Goal: Information Seeking & Learning: Learn about a topic

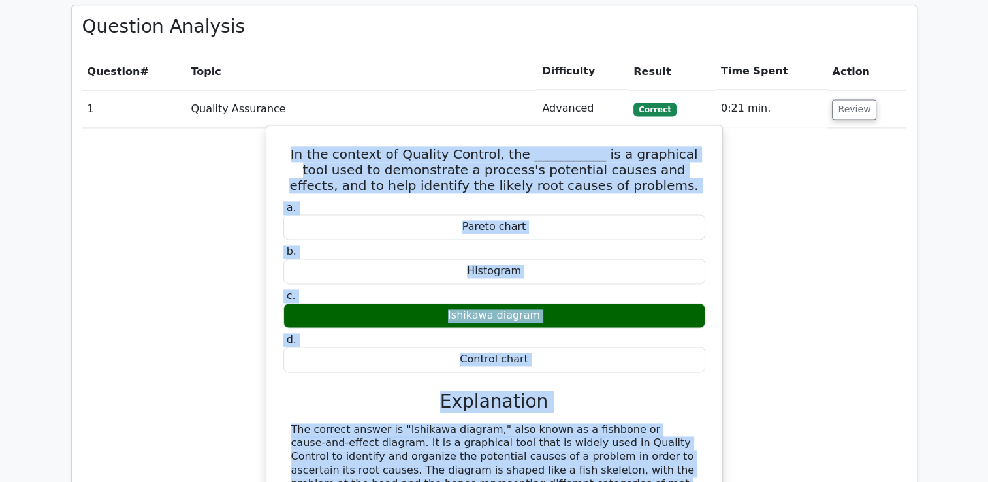
scroll to position [1778, 0]
click at [555, 391] on h3 "Explanation" at bounding box center [494, 402] width 406 height 22
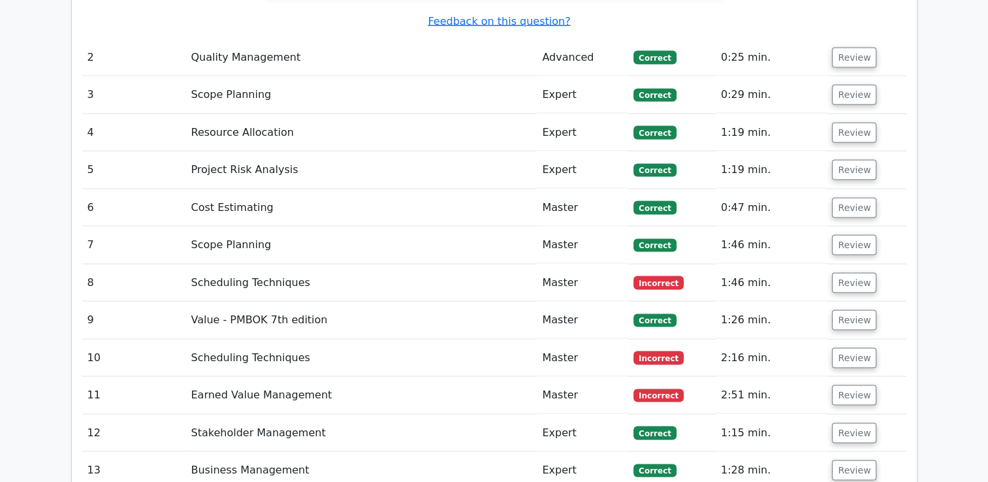
scroll to position [2497, 0]
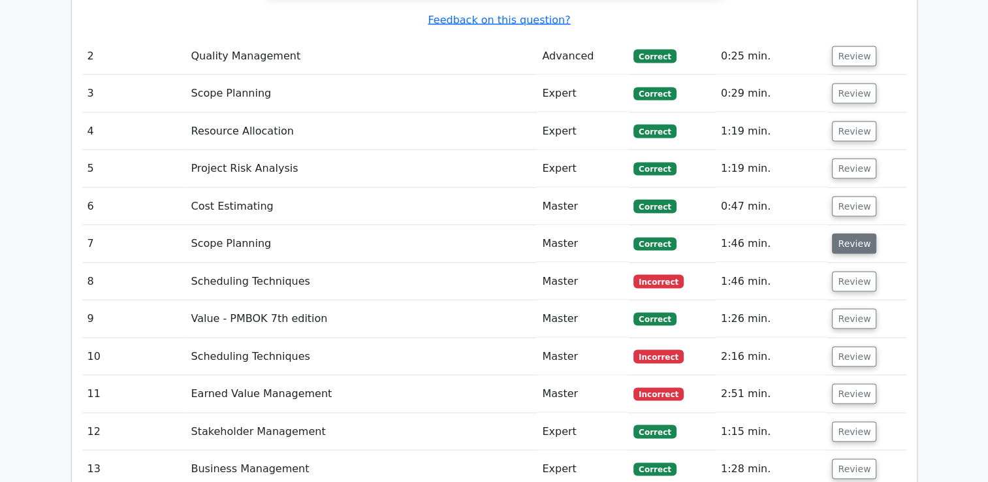
click at [847, 234] on button "Review" at bounding box center [854, 244] width 44 height 20
click at [845, 234] on button "Review" at bounding box center [854, 244] width 44 height 20
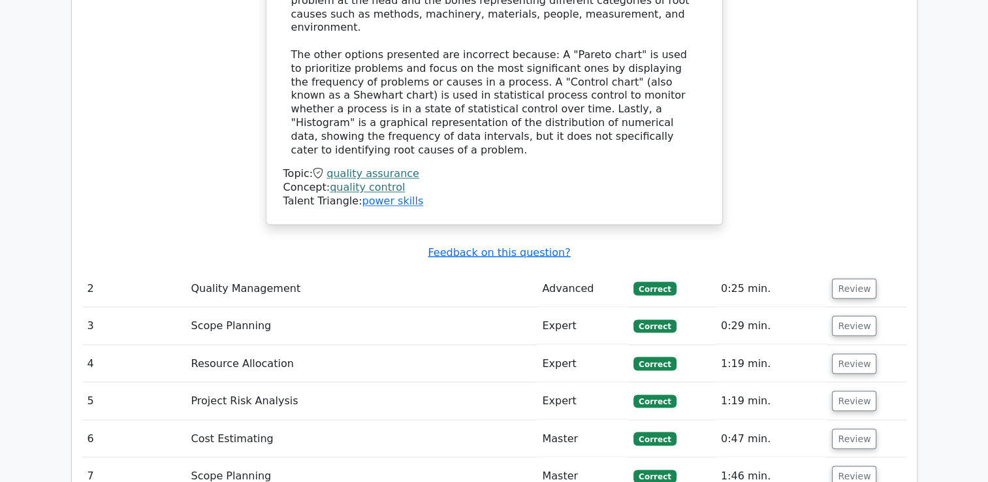
scroll to position [2301, 0]
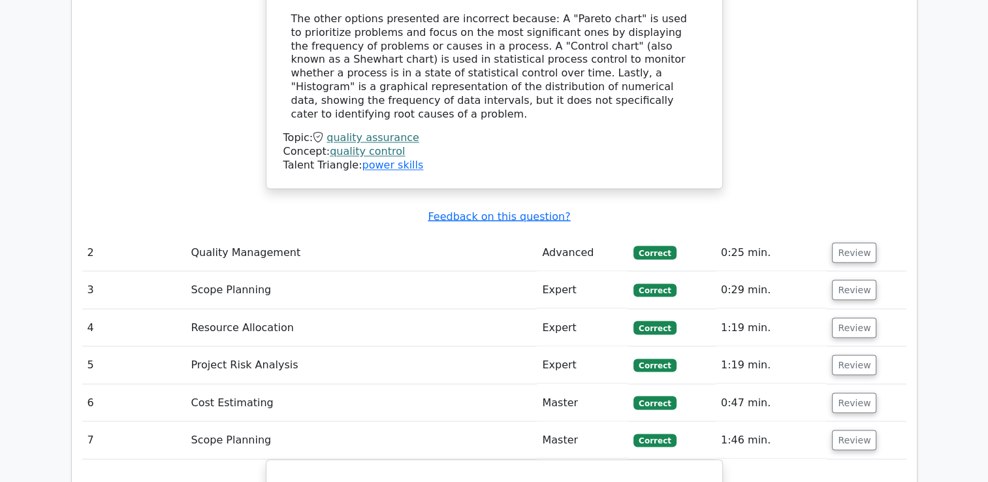
click at [847, 430] on button "Review" at bounding box center [854, 440] width 44 height 20
click at [851, 468] on button "Review" at bounding box center [854, 478] width 44 height 20
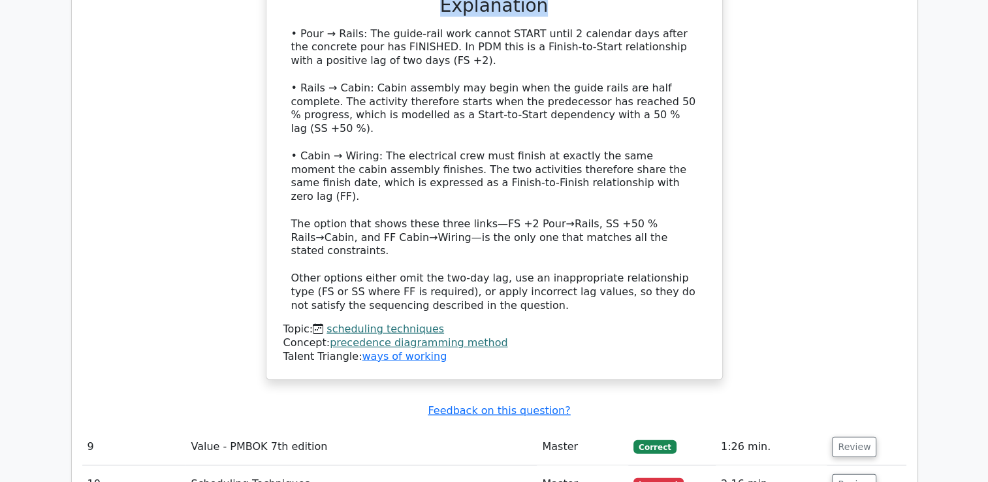
scroll to position [3079, 0]
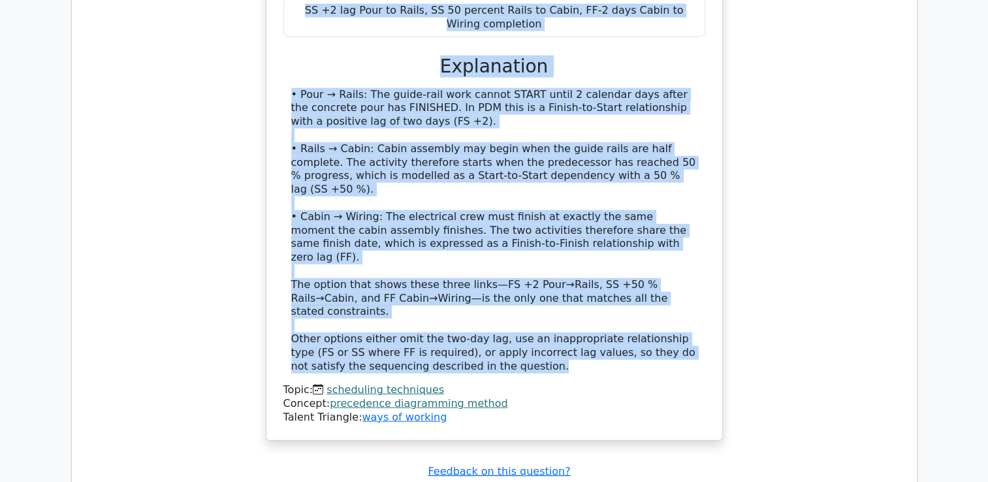
drag, startPoint x: 314, startPoint y: 117, endPoint x: 638, endPoint y: 248, distance: 349.4
click at [638, 248] on div "Concrete for the elevator shaft is poured on Friday. Guide-rail installation ca…" at bounding box center [495, 78] width 446 height 714
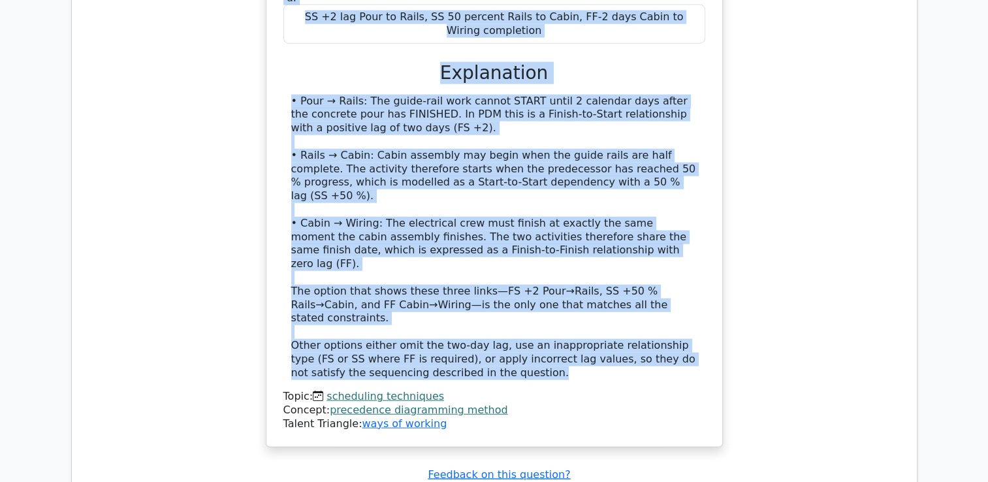
copy div "Concrete for the elevator shaft is poured on Friday. Guide-rail installation ca…"
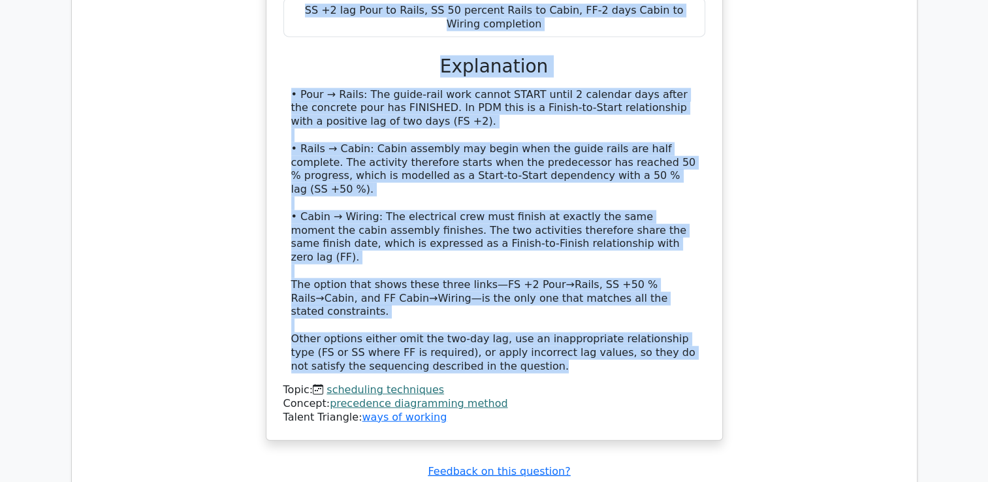
click at [569, 170] on div "• Pour → Rails: The guide-rail work cannot START until 2 calendar days after th…" at bounding box center [494, 230] width 406 height 285
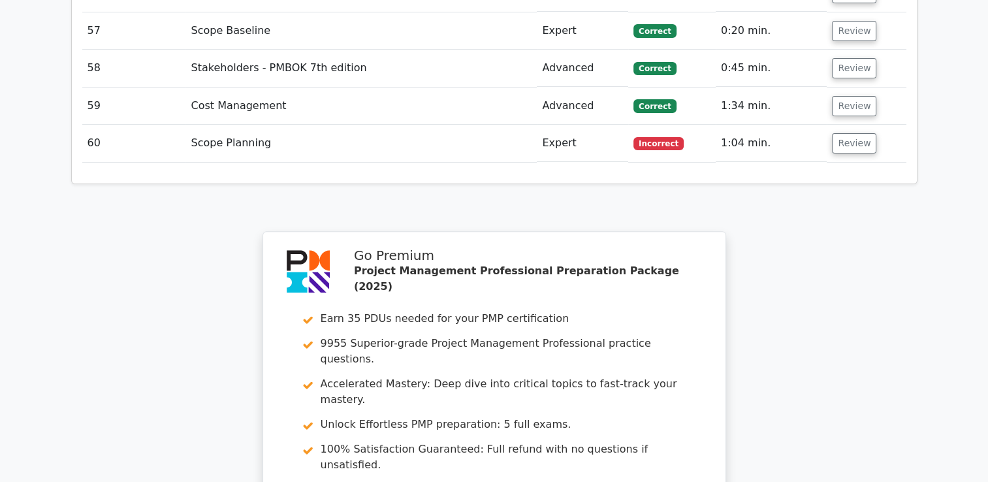
scroll to position [5086, 0]
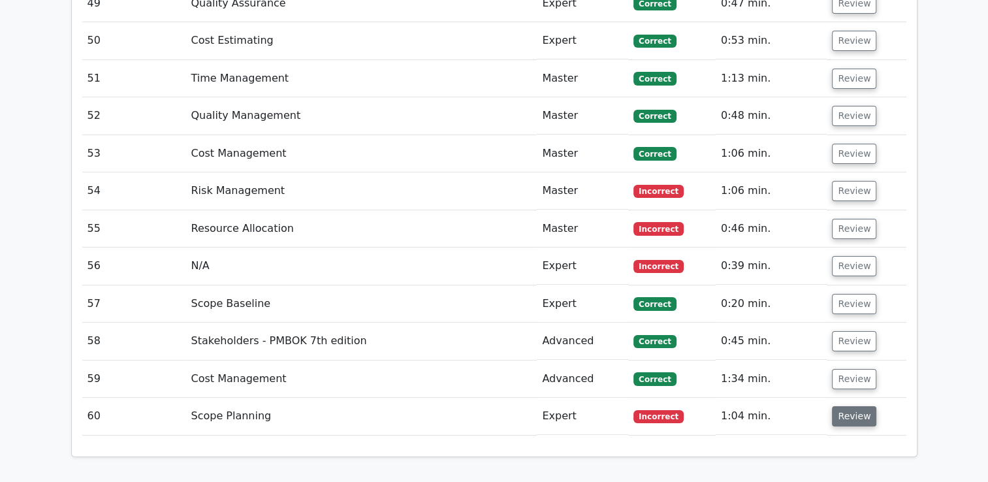
click at [851, 406] on button "Review" at bounding box center [854, 416] width 44 height 20
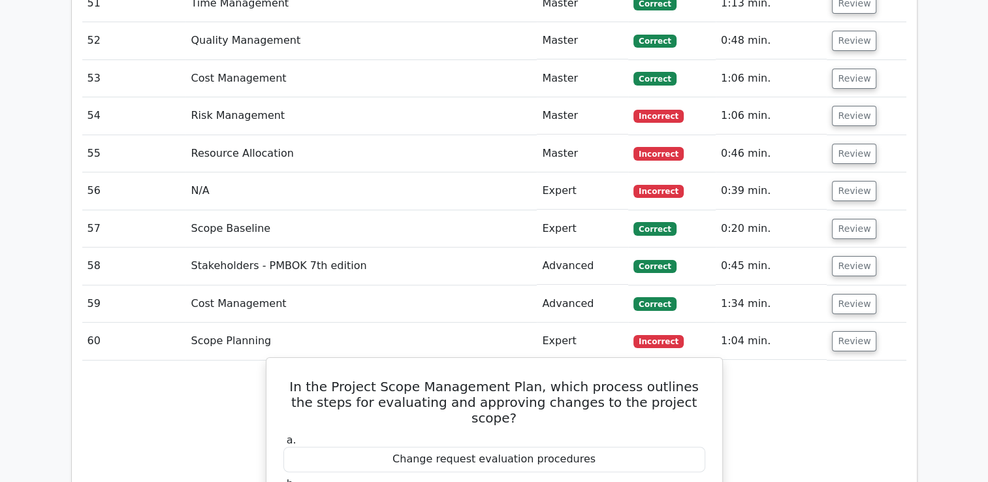
scroll to position [5151, 0]
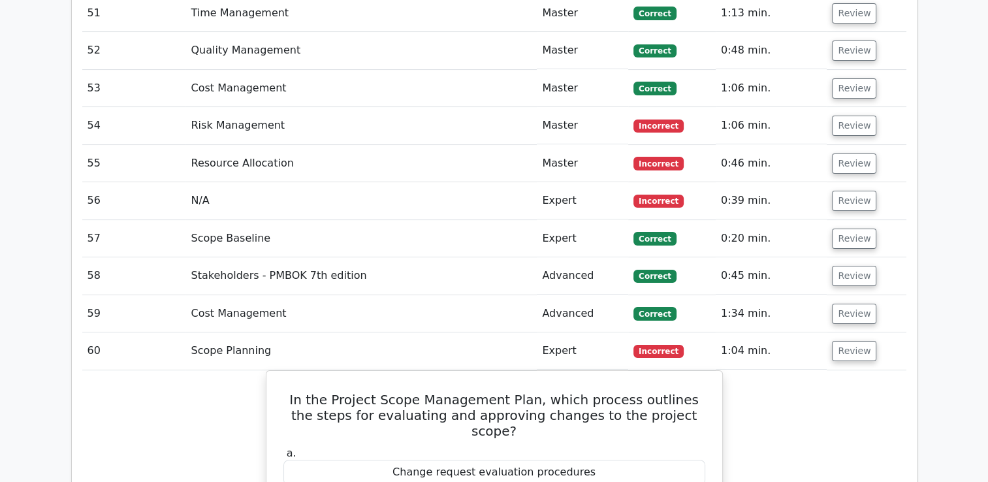
click at [868, 341] on button "Review" at bounding box center [854, 351] width 44 height 20
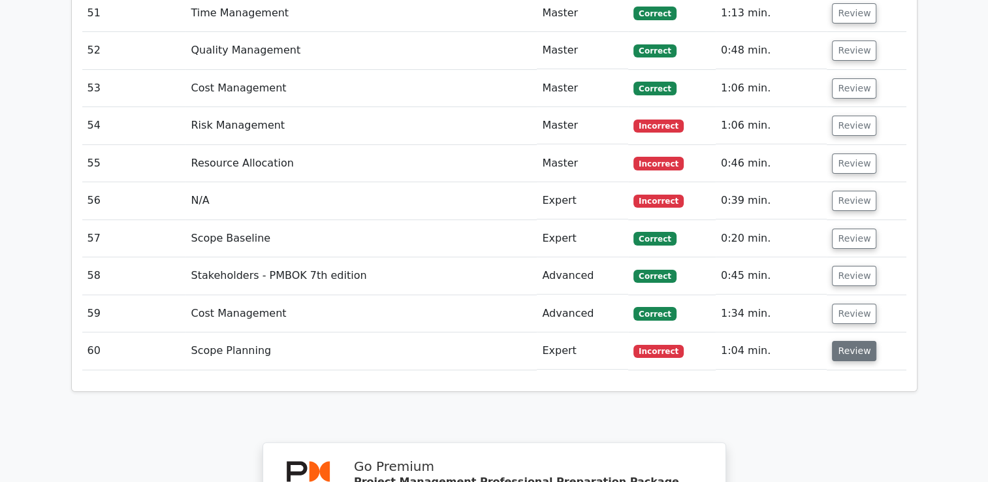
click at [868, 341] on button "Review" at bounding box center [854, 351] width 44 height 20
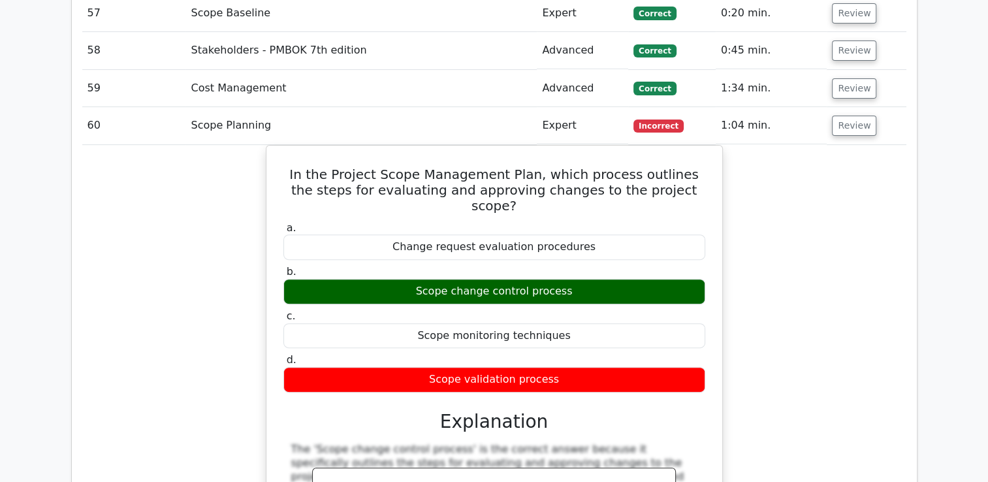
scroll to position [5217, 0]
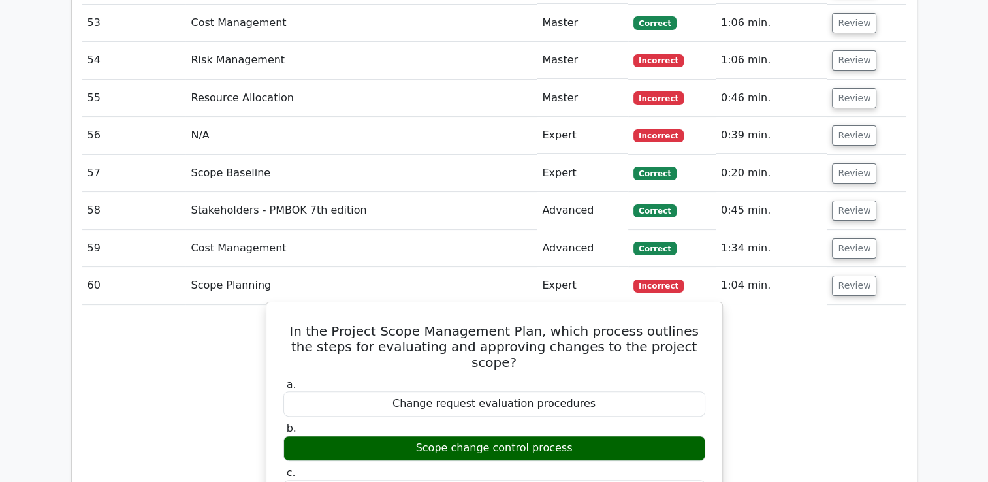
click at [304, 323] on h5 "In the Project Scope Management Plan, which process outlines the steps for eval…" at bounding box center [494, 346] width 425 height 47
drag, startPoint x: 298, startPoint y: 199, endPoint x: 585, endPoint y: 389, distance: 344.6
copy div "In the Project Scope Management Plan, which process outlines the steps for eval…"
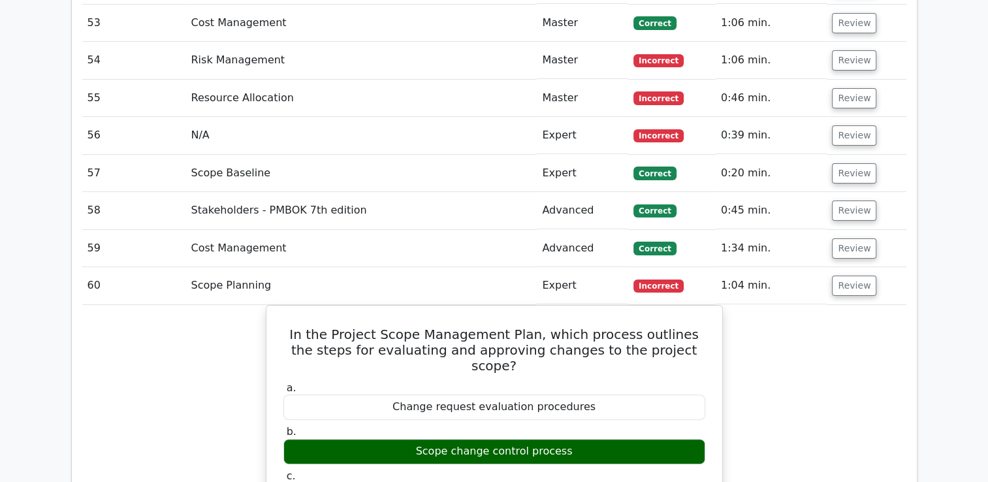
click at [853, 276] on button "Review" at bounding box center [854, 286] width 44 height 20
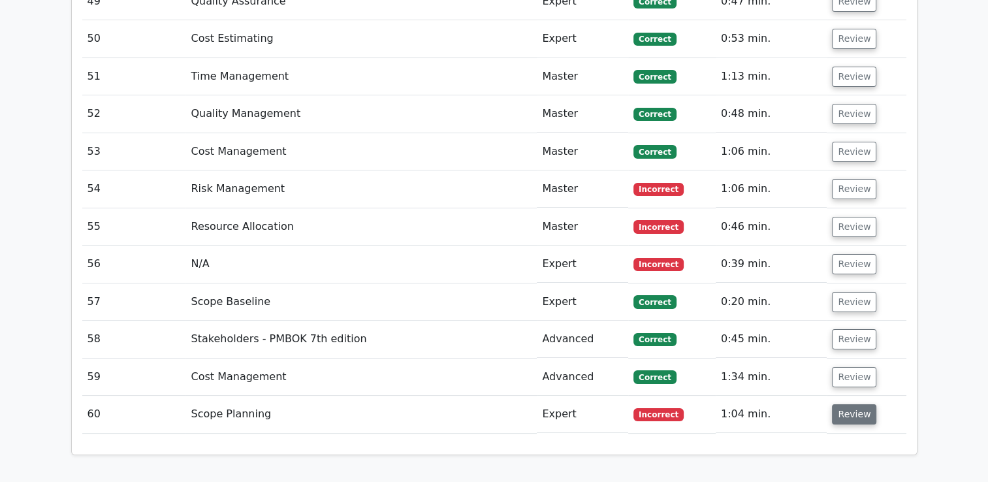
scroll to position [5086, 0]
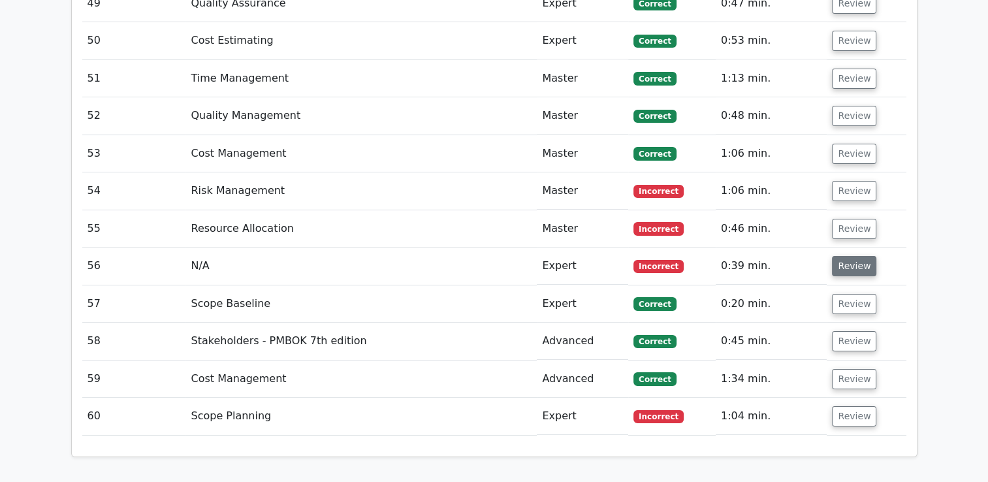
click at [844, 256] on button "Review" at bounding box center [854, 266] width 44 height 20
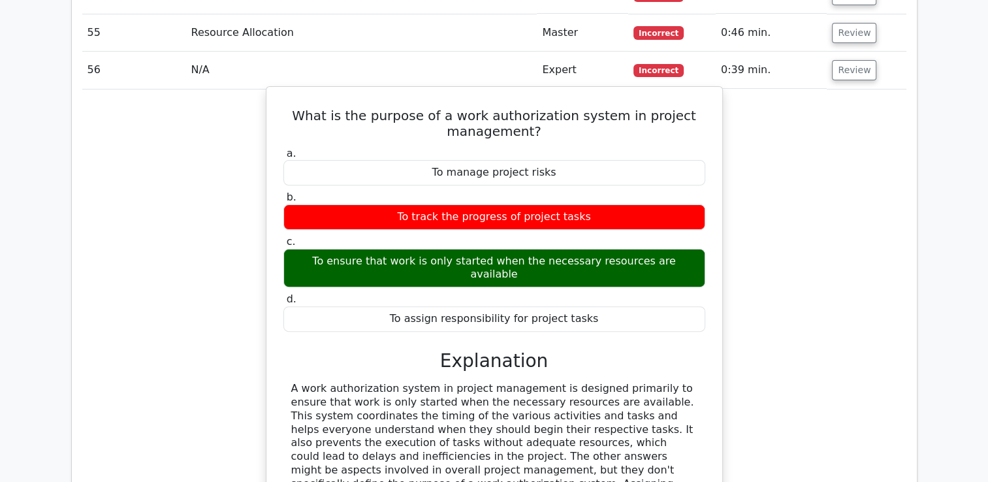
scroll to position [5021, 0]
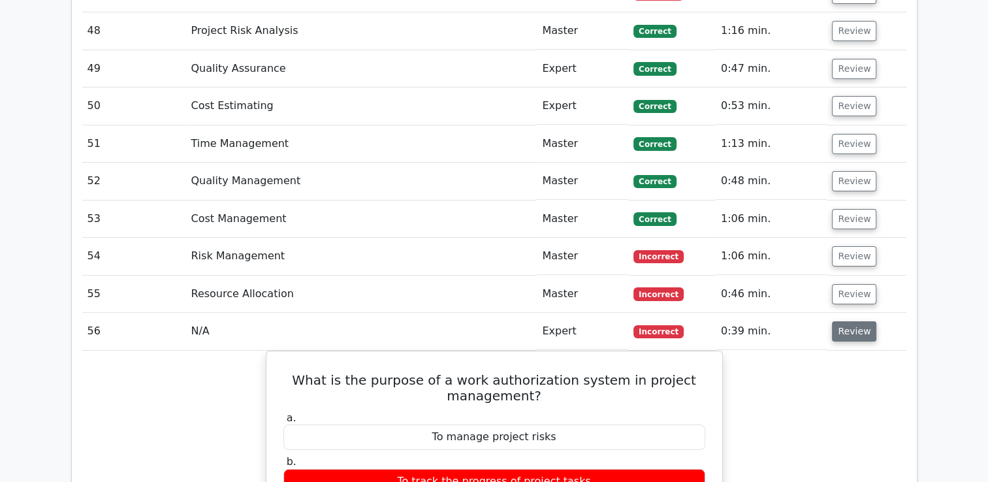
click at [856, 321] on button "Review" at bounding box center [854, 331] width 44 height 20
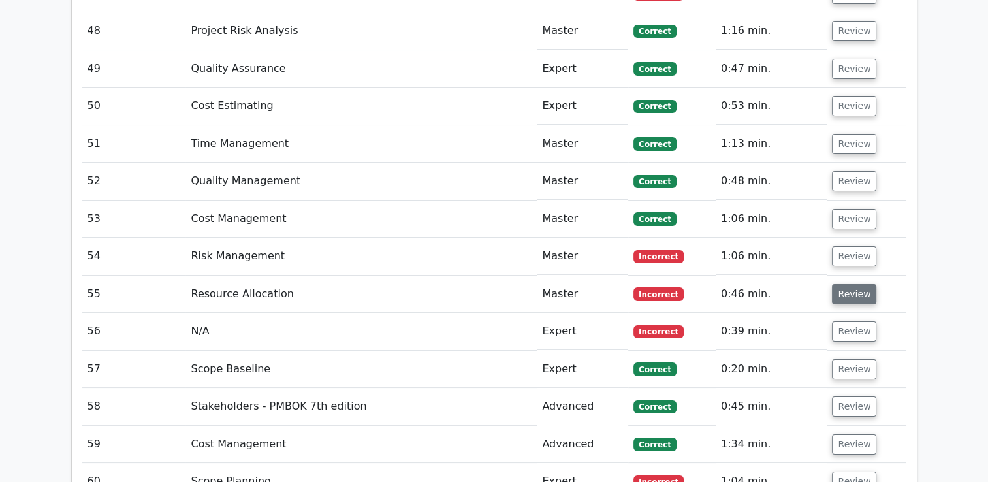
click at [849, 284] on button "Review" at bounding box center [854, 294] width 44 height 20
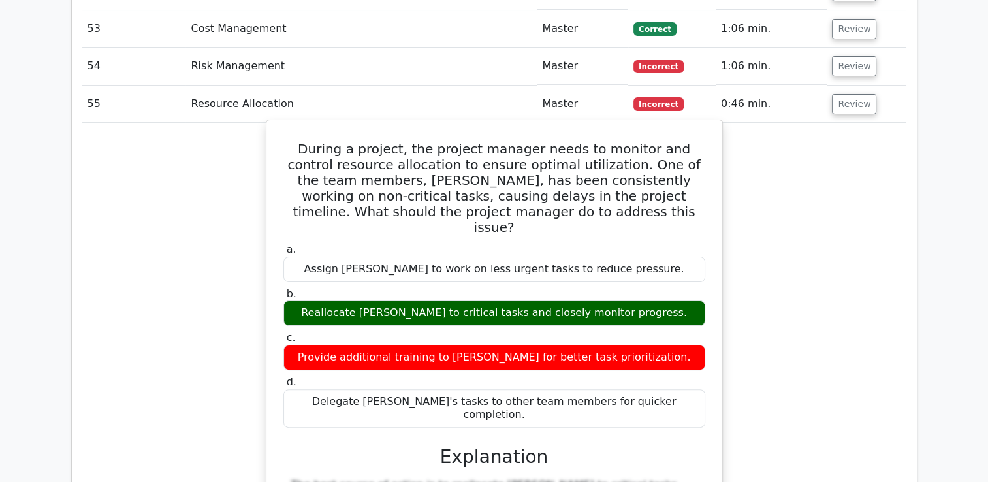
scroll to position [5086, 0]
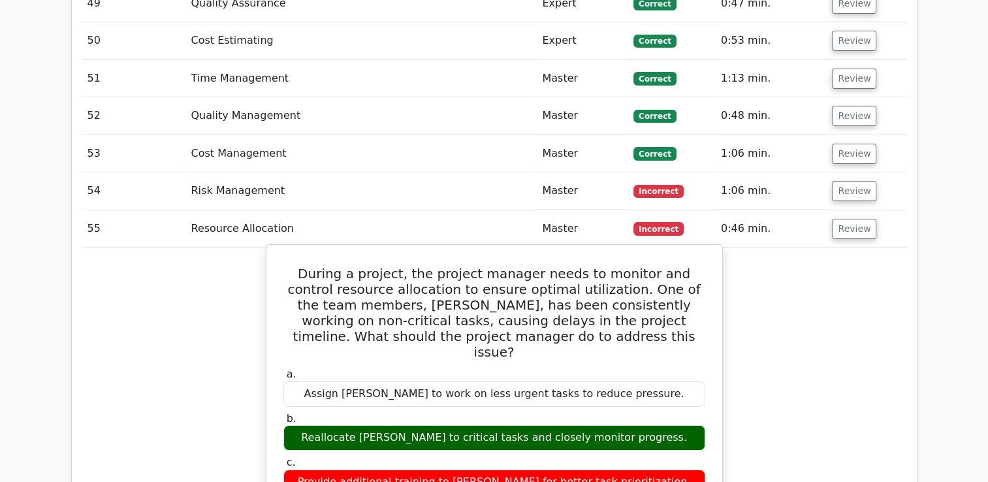
drag, startPoint x: 296, startPoint y: 143, endPoint x: 662, endPoint y: 373, distance: 432.7
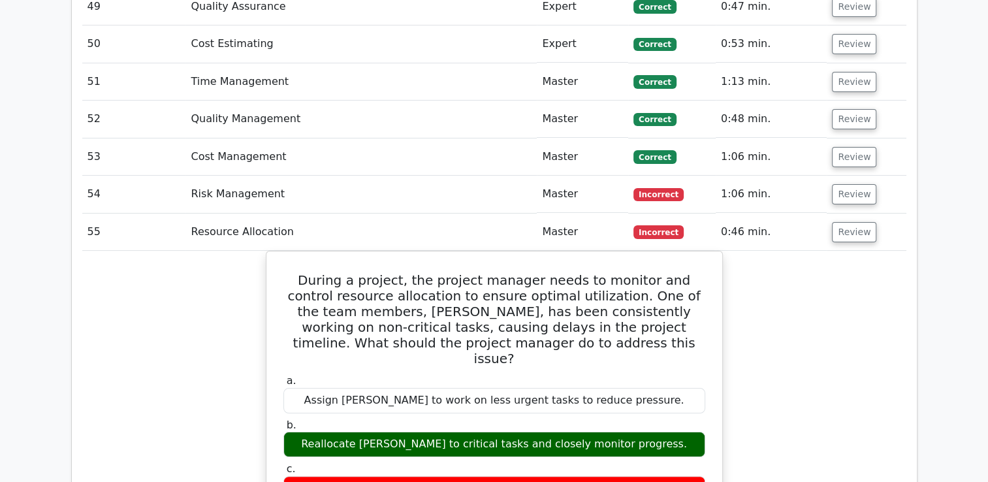
copy div "During a project, the project manager needs to monitor and control resource all…"
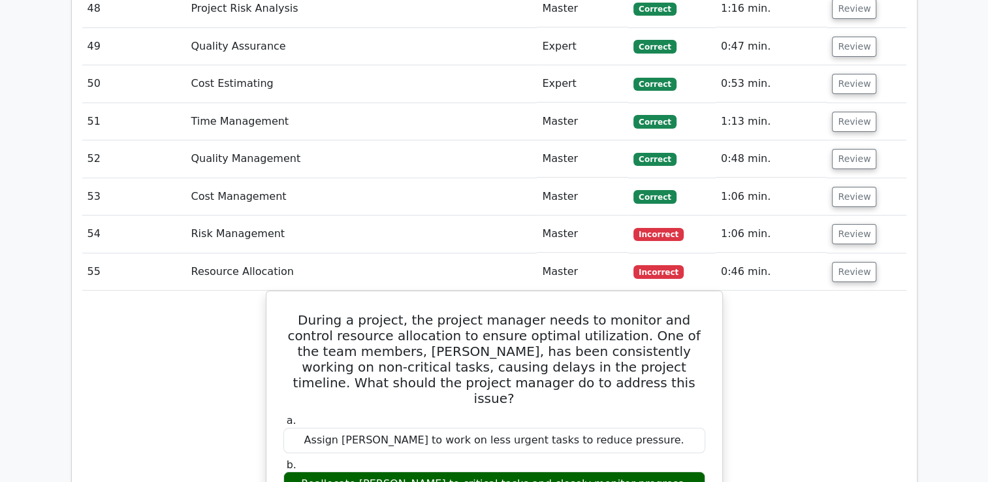
scroll to position [5021, 0]
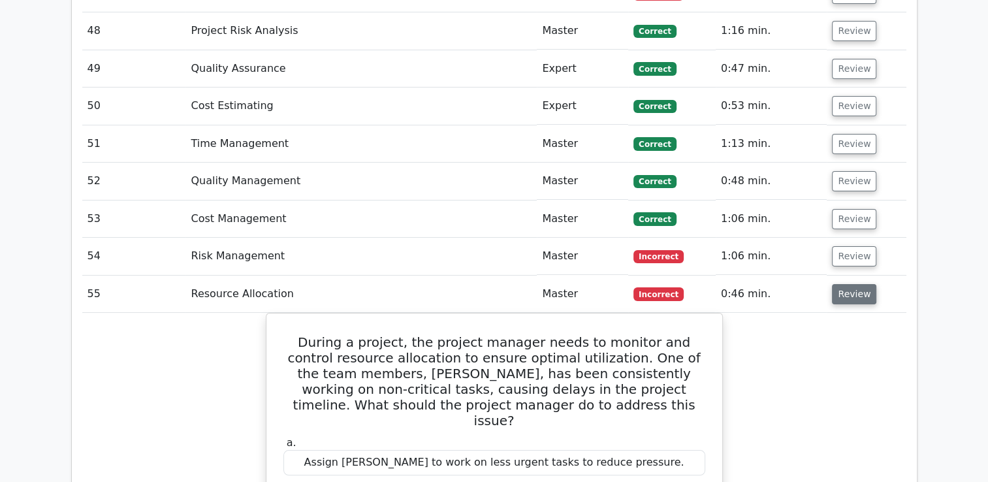
click at [856, 284] on button "Review" at bounding box center [854, 294] width 44 height 20
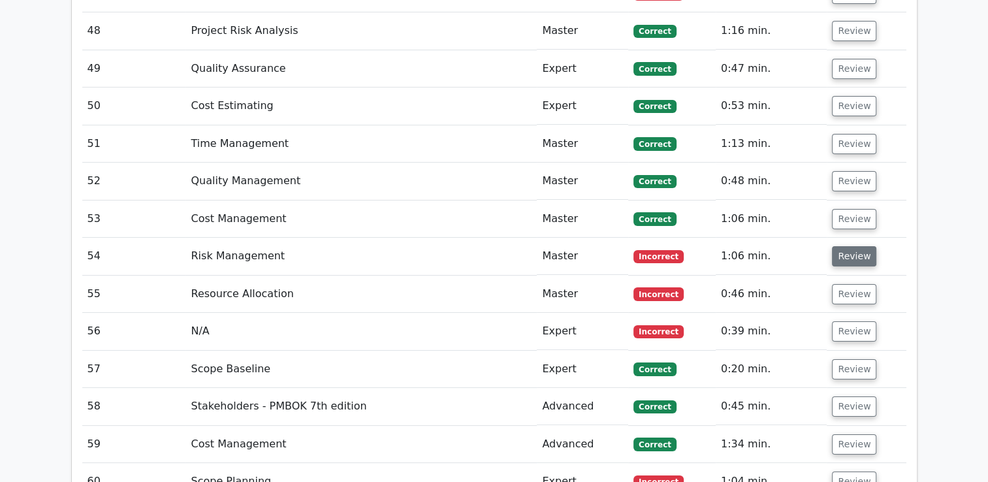
click at [853, 246] on button "Review" at bounding box center [854, 256] width 44 height 20
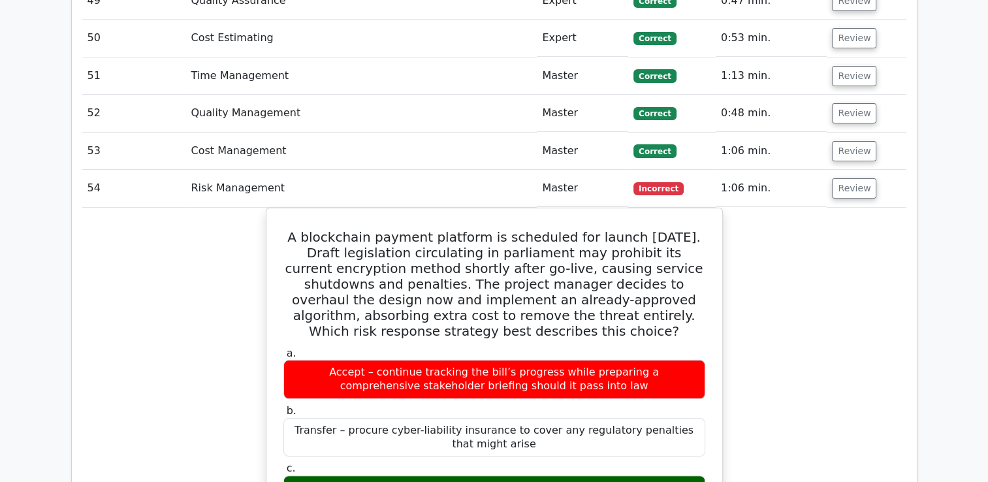
scroll to position [5086, 0]
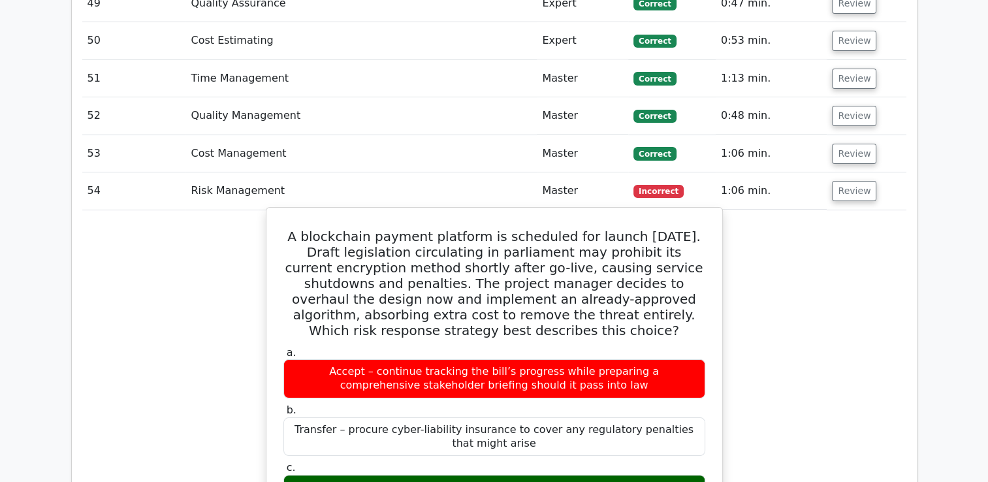
drag, startPoint x: 287, startPoint y: 108, endPoint x: 679, endPoint y: 414, distance: 496.7
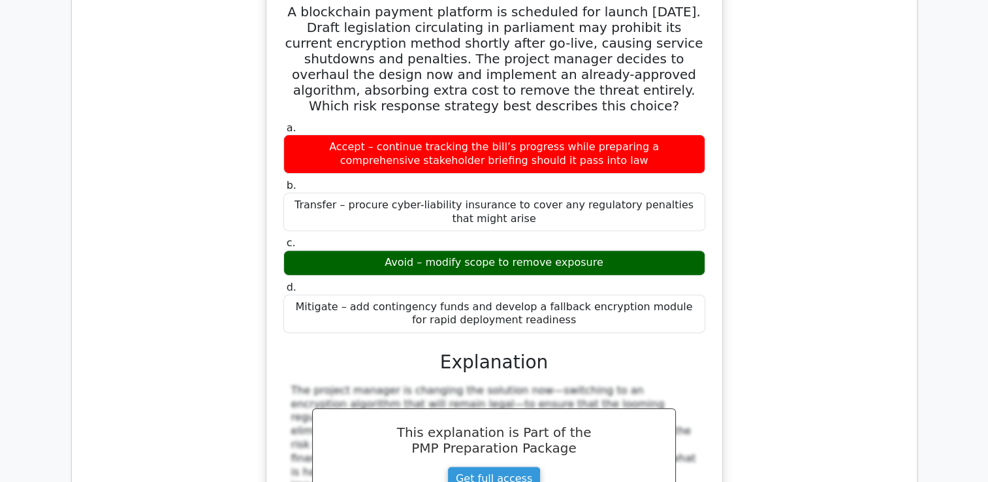
scroll to position [5347, 0]
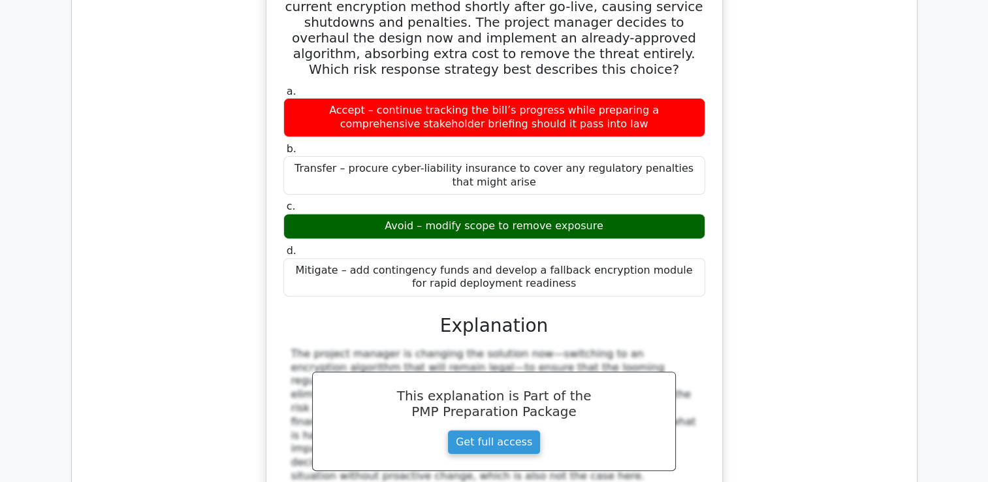
copy div "A blockchain payment platform is scheduled for launch in six months. Draft legi…"
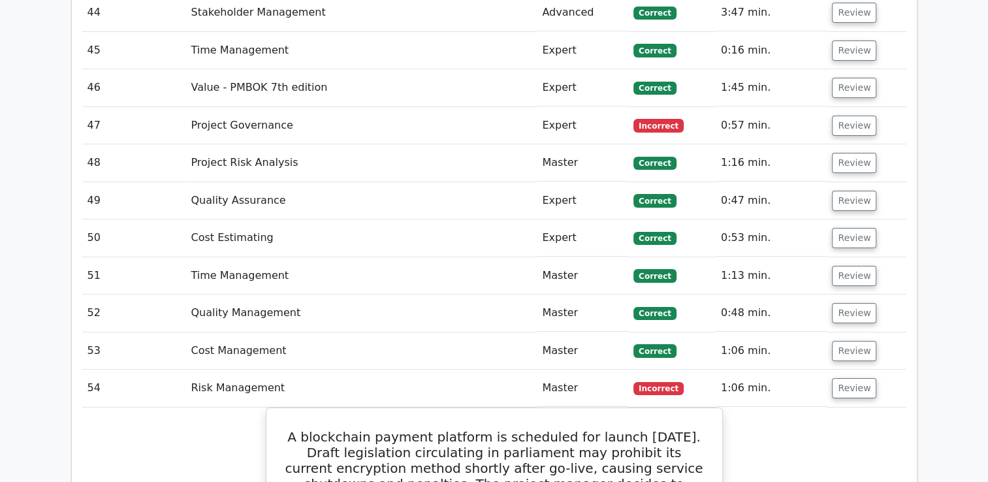
scroll to position [4759, 0]
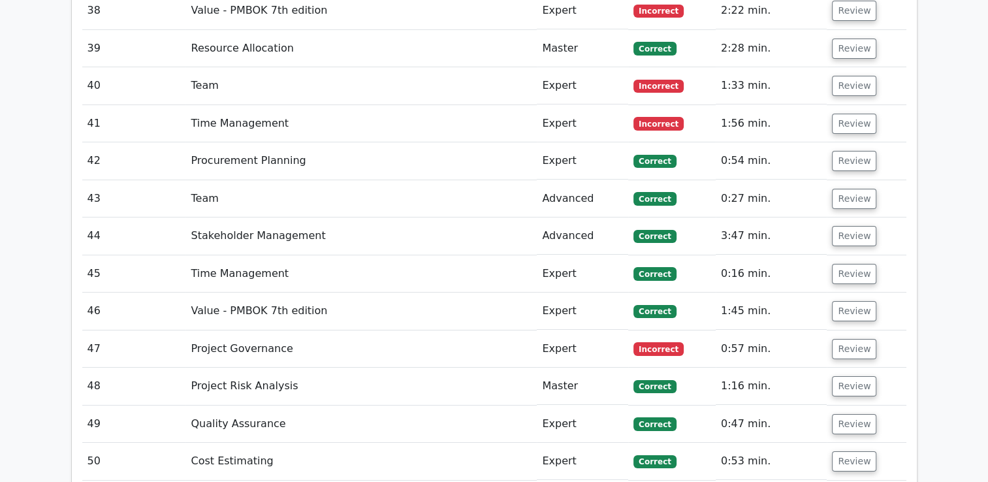
scroll to position [4563, 0]
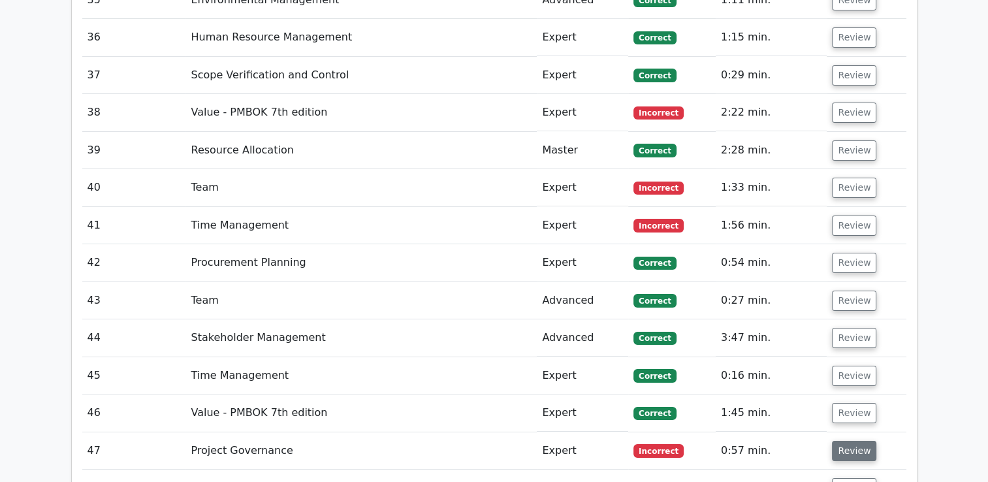
click at [856, 441] on button "Review" at bounding box center [854, 451] width 44 height 20
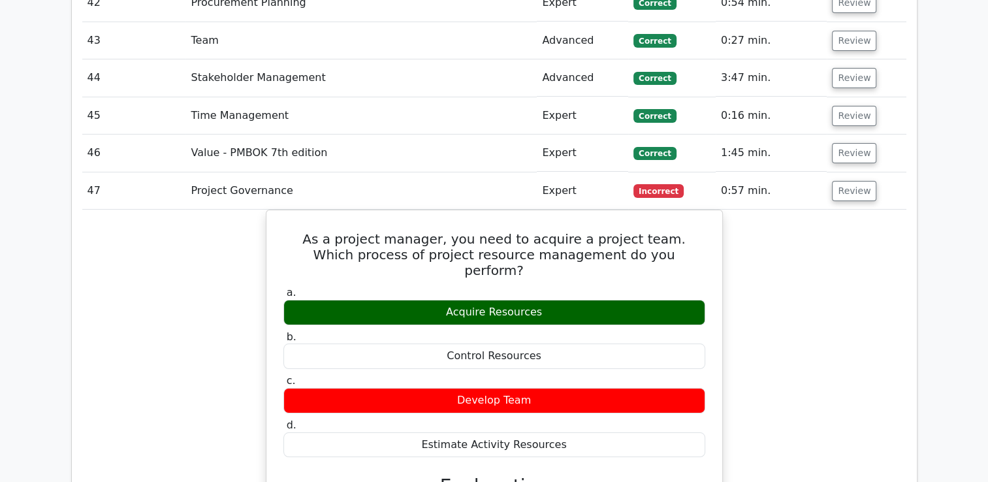
scroll to position [4629, 0]
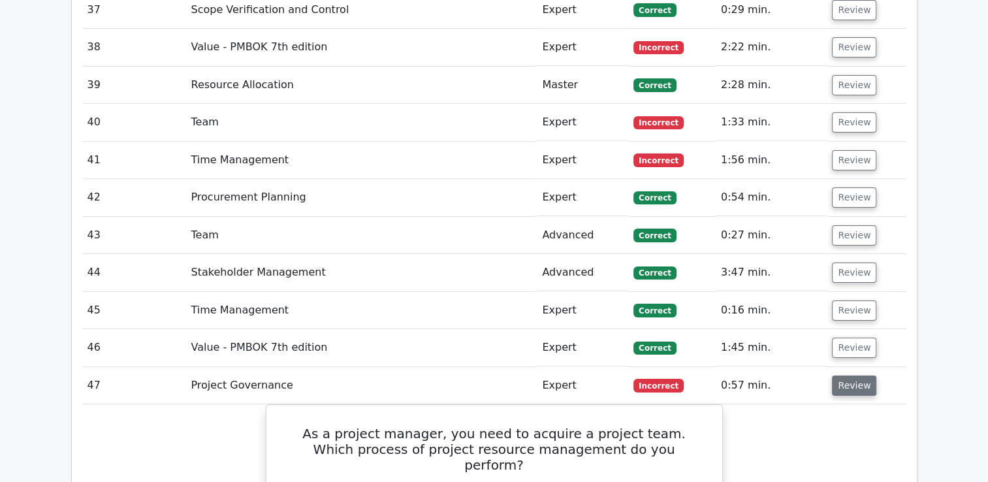
click at [843, 376] on button "Review" at bounding box center [854, 386] width 44 height 20
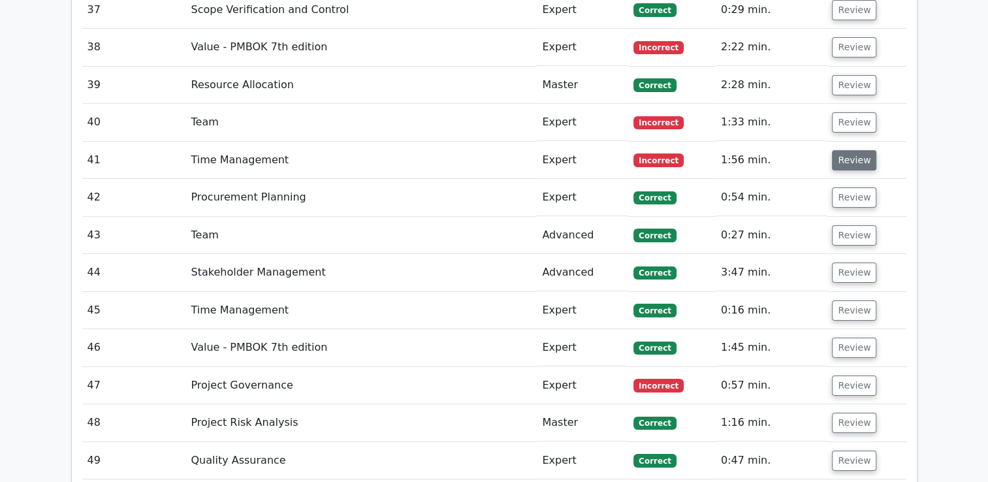
click at [841, 150] on button "Review" at bounding box center [854, 160] width 44 height 20
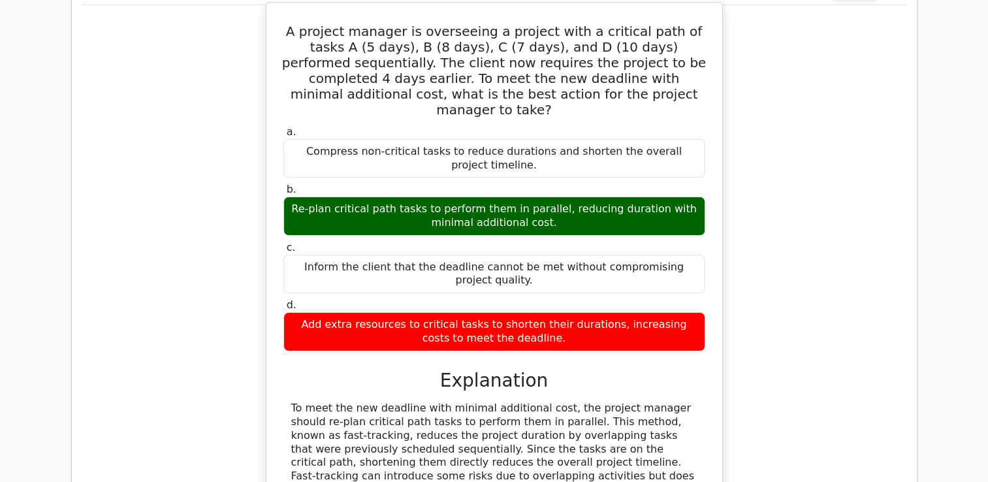
scroll to position [4825, 0]
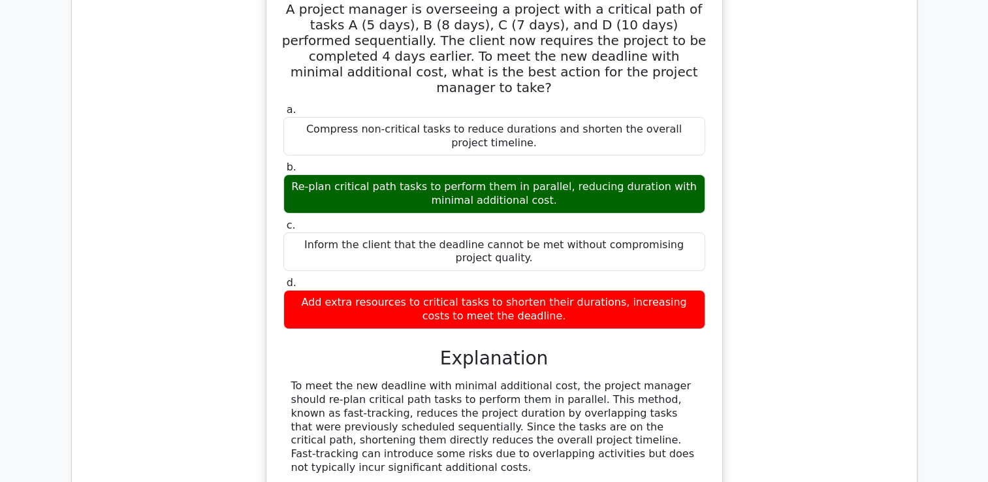
click at [572, 380] on div "To meet the new deadline with minimal additional cost, the project manager shou…" at bounding box center [494, 475] width 406 height 190
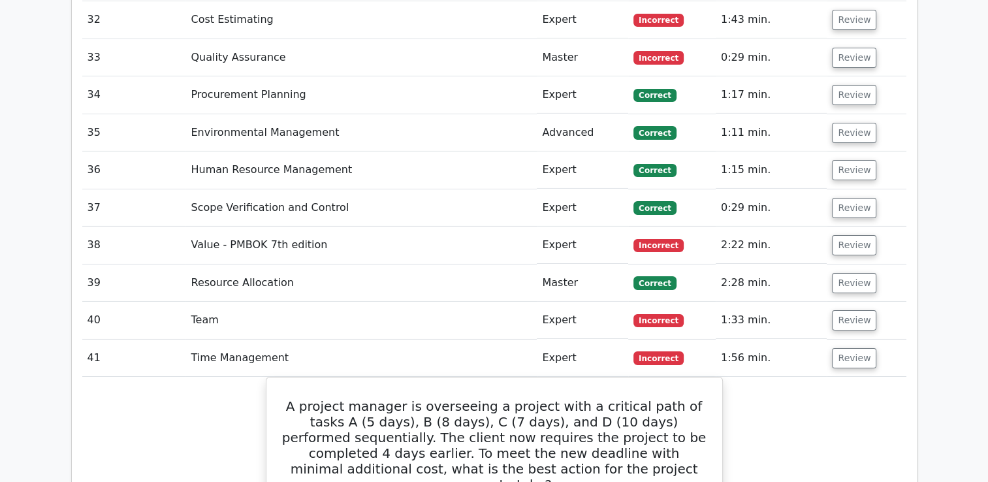
scroll to position [4367, 0]
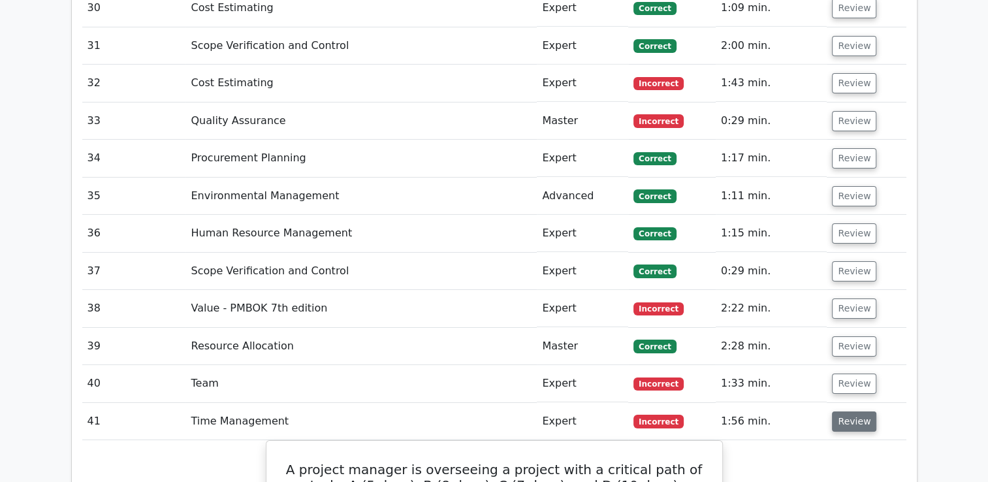
click at [847, 412] on button "Review" at bounding box center [854, 422] width 44 height 20
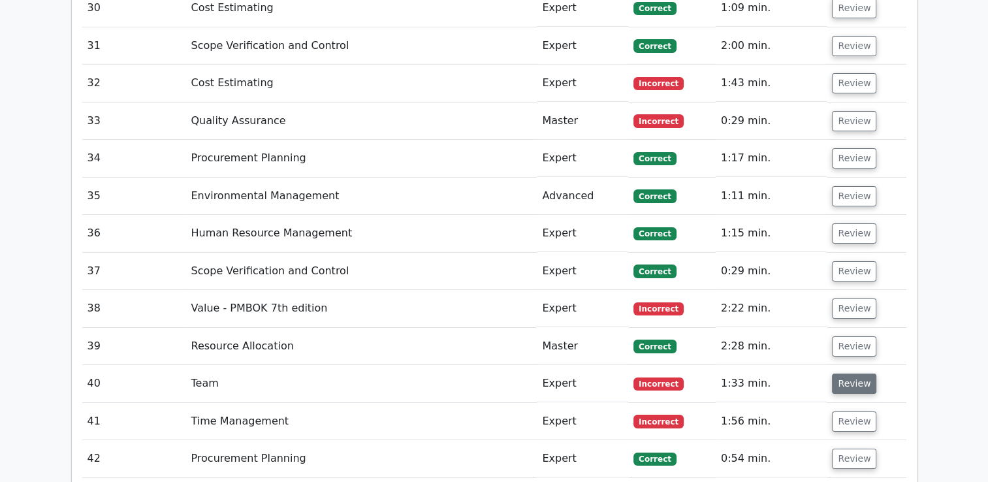
click at [855, 374] on button "Review" at bounding box center [854, 384] width 44 height 20
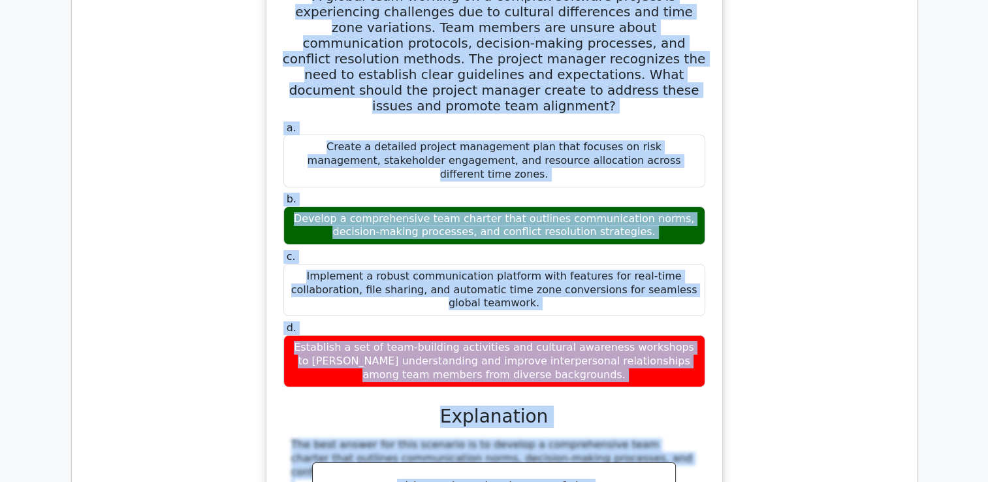
scroll to position [4949, 0]
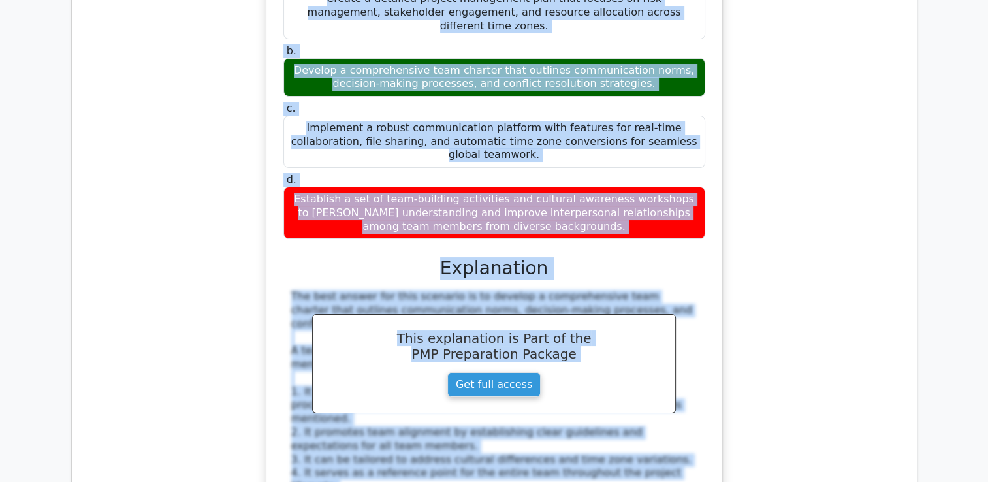
drag, startPoint x: 289, startPoint y: 169, endPoint x: 586, endPoint y: 58, distance: 316.7
click at [586, 58] on div "A global team working on a complex software project is experiencing challenges …" at bounding box center [495, 292] width 446 height 936
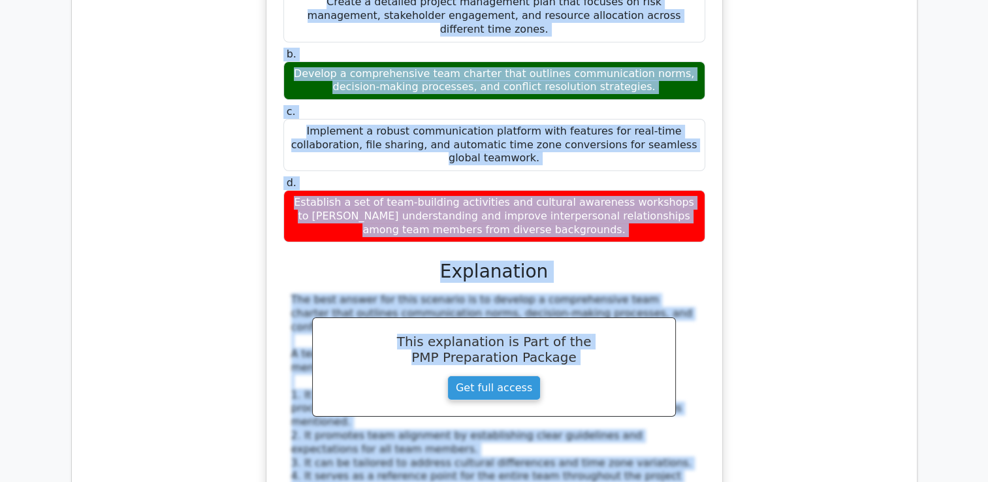
copy div "A global team working on a complex software project is experiencing challenges …"
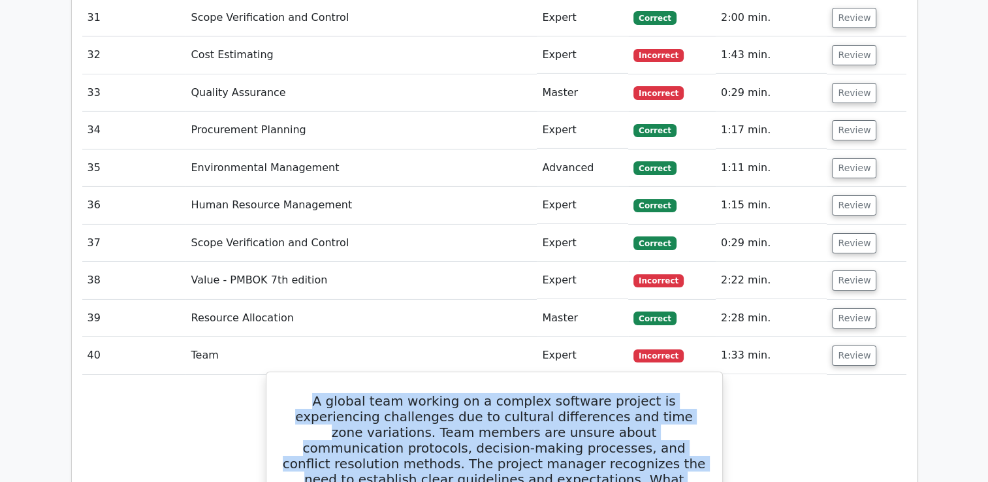
scroll to position [4426, 0]
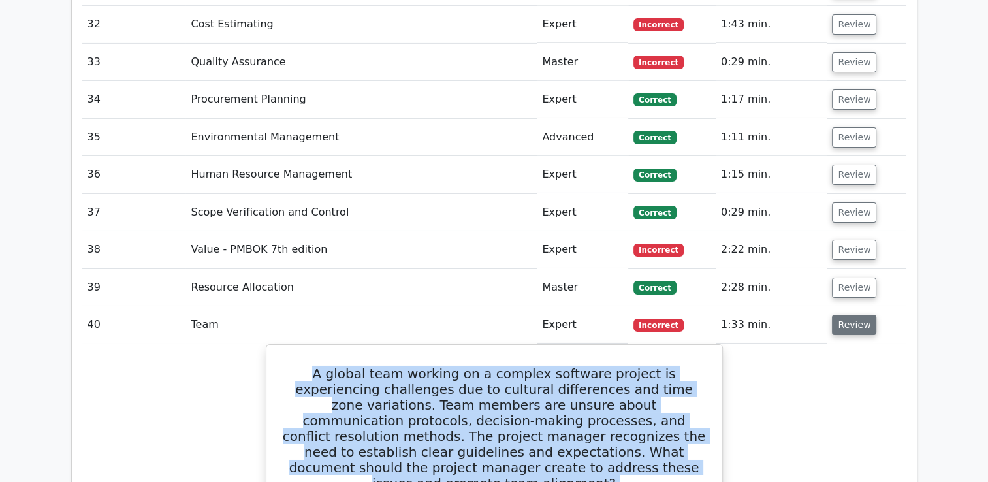
click at [857, 315] on button "Review" at bounding box center [854, 325] width 44 height 20
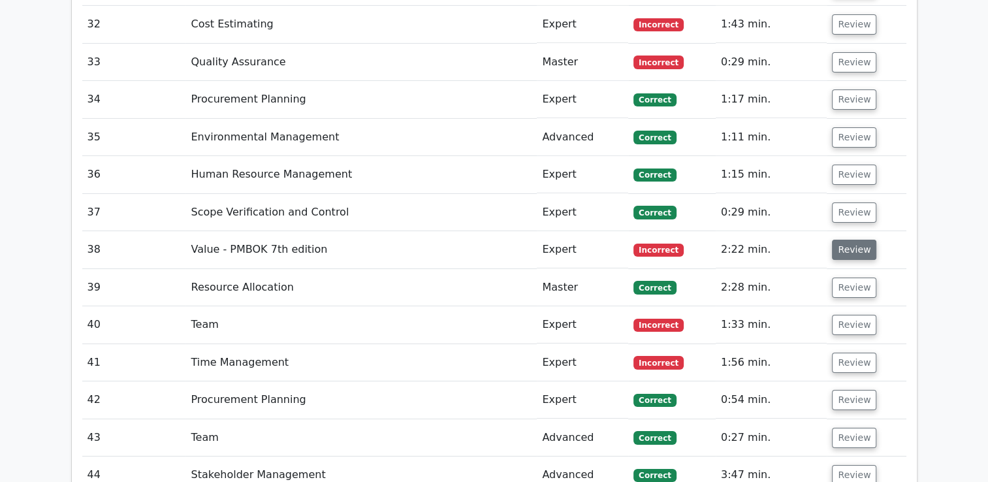
click at [852, 240] on button "Review" at bounding box center [854, 250] width 44 height 20
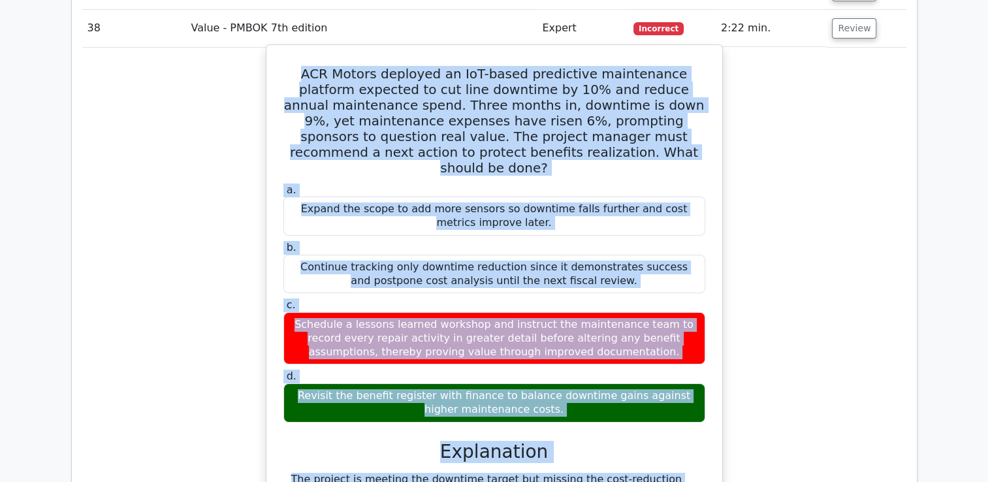
scroll to position [4798, 0]
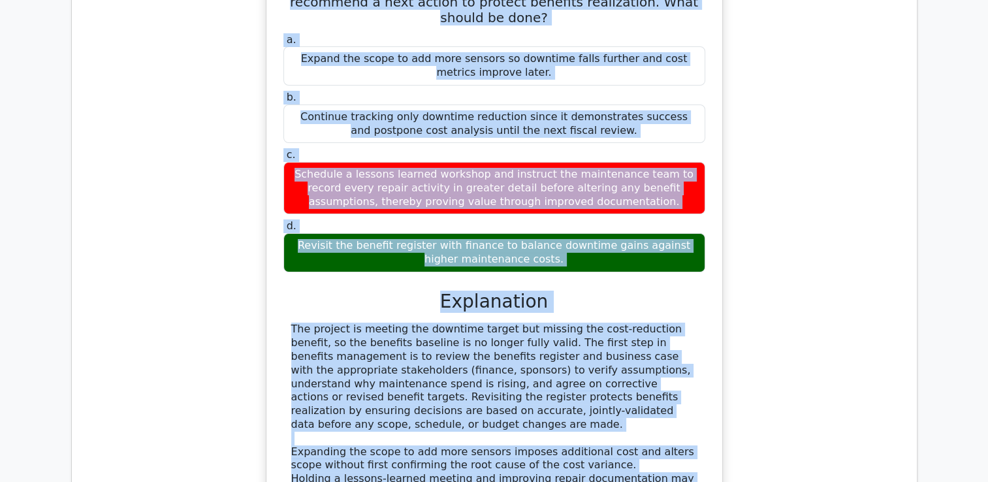
drag, startPoint x: 293, startPoint y: 235, endPoint x: 595, endPoint y: 375, distance: 332.6
click at [595, 375] on div "ACR Motors deployed an IoT-based predictive maintenance platform expected to cu…" at bounding box center [495, 258] width 446 height 716
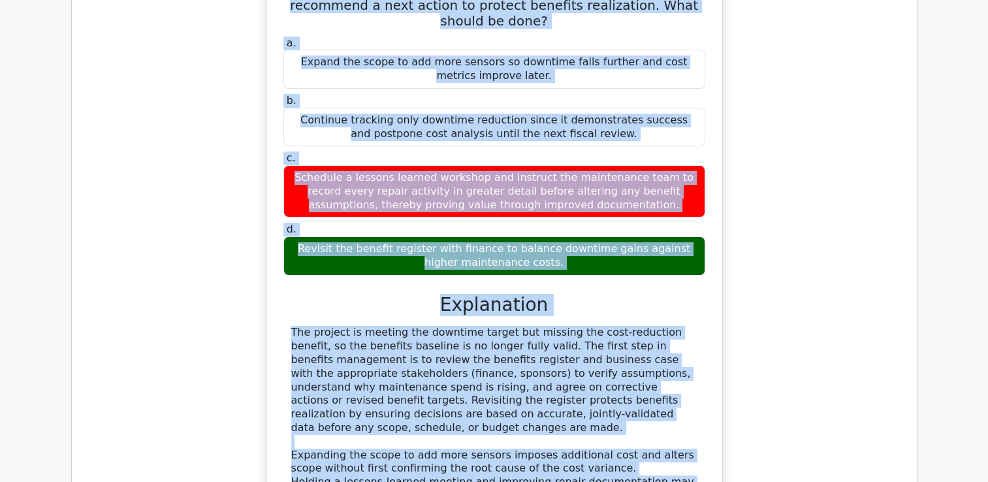
copy div "ACR Motors deployed an IoT-based predictive maintenance platform expected to cu…"
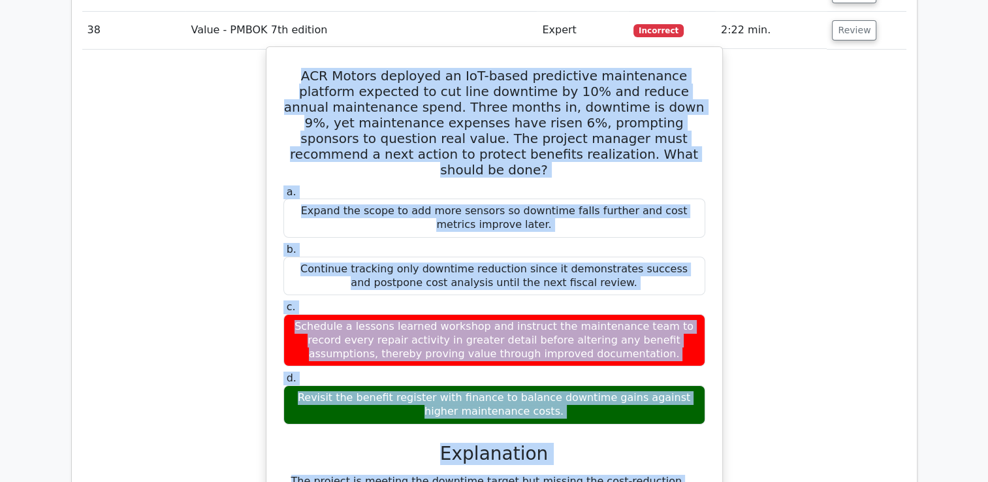
scroll to position [4406, 0]
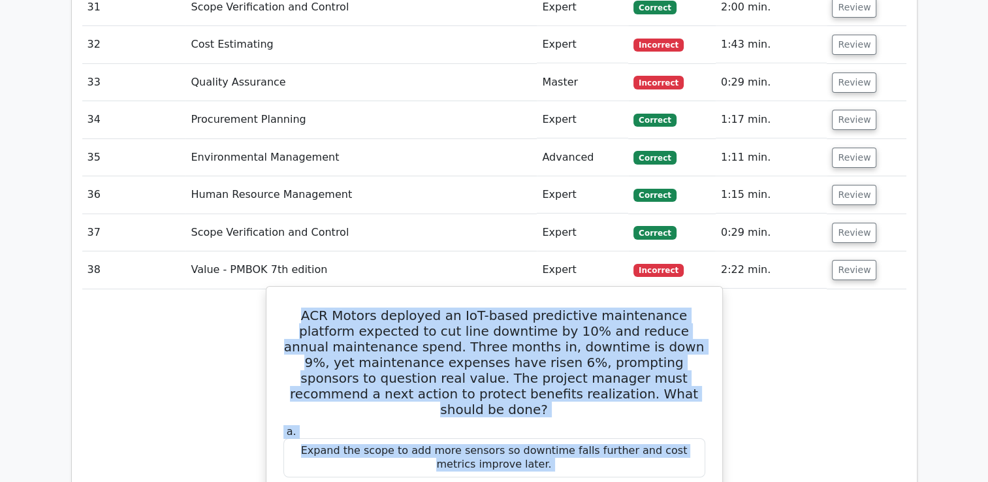
click at [472, 308] on h5 "ACR Motors deployed an IoT-based predictive maintenance platform expected to cu…" at bounding box center [494, 363] width 425 height 110
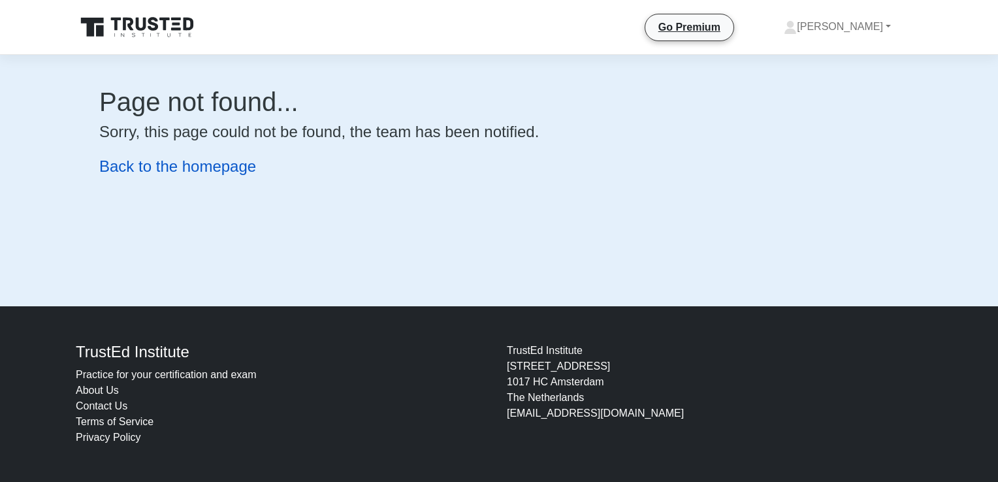
click at [172, 169] on link "Back to the homepage" at bounding box center [177, 166] width 157 height 18
click at [221, 163] on link "Back to the homepage" at bounding box center [177, 166] width 157 height 18
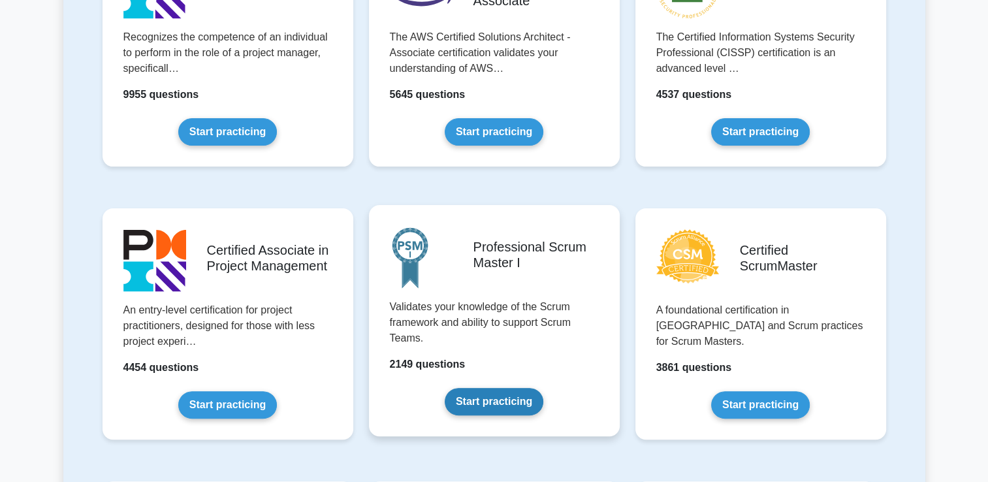
scroll to position [392, 0]
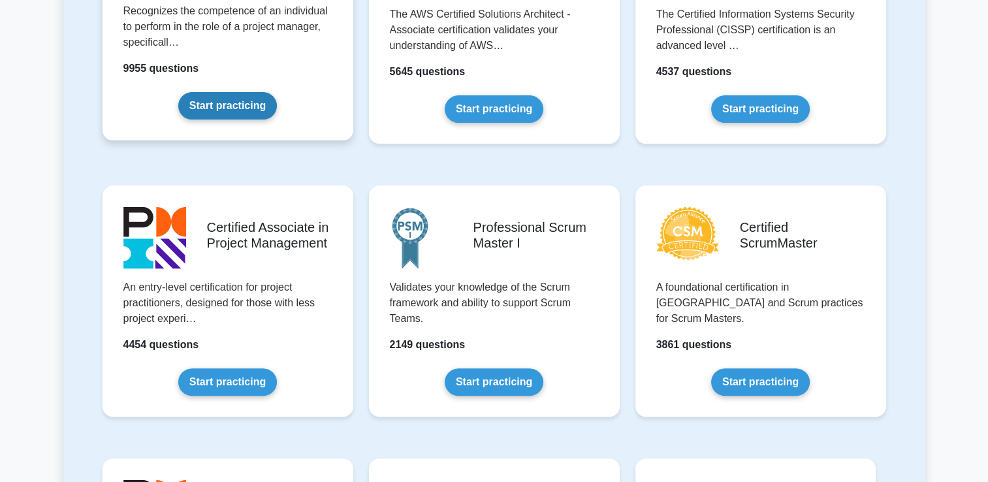
click at [211, 108] on link "Start practicing" at bounding box center [227, 105] width 99 height 27
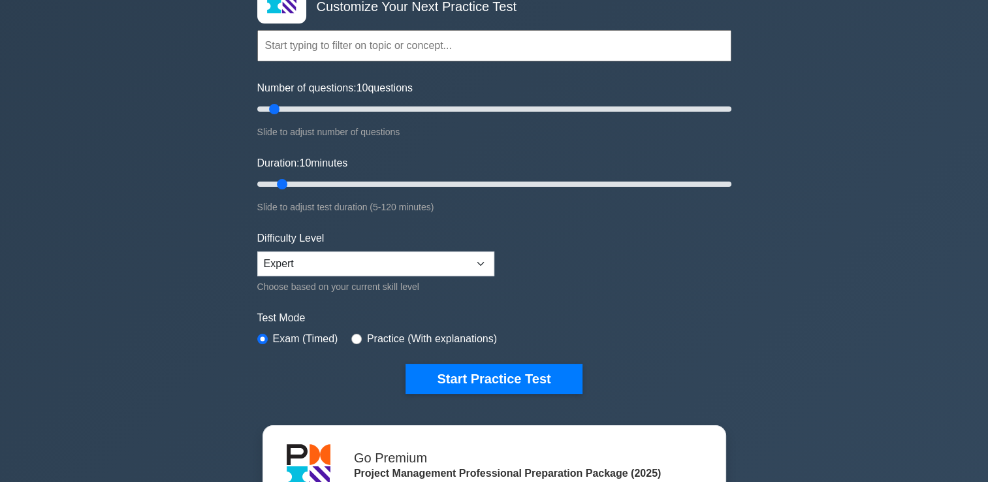
scroll to position [196, 0]
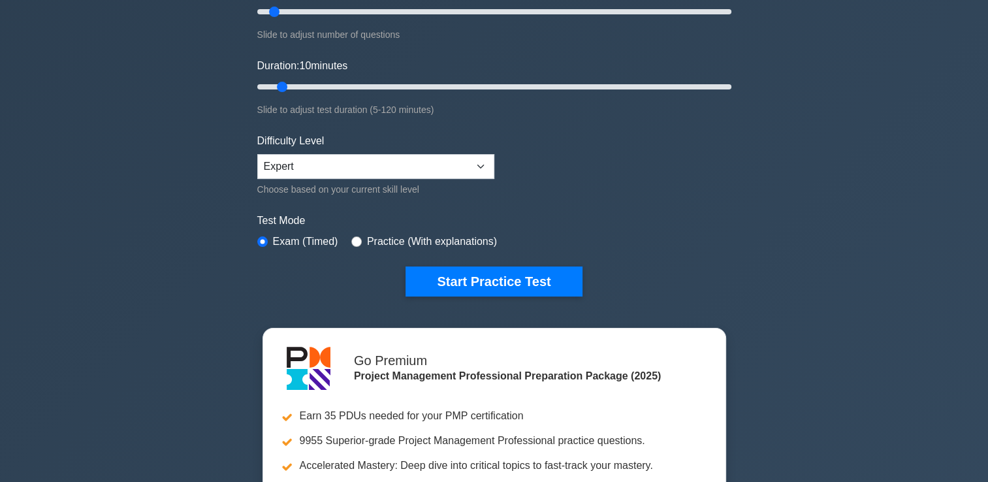
drag, startPoint x: 670, startPoint y: 199, endPoint x: 672, endPoint y: 174, distance: 24.3
click at [672, 174] on form "Topics Scope Management Time Management Cost Management Quality Management Risk…" at bounding box center [494, 95] width 474 height 404
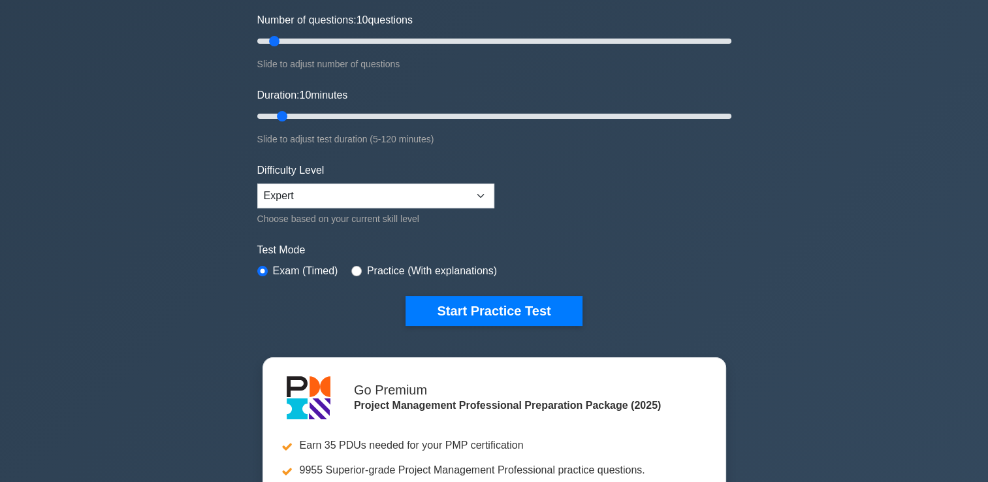
scroll to position [0, 0]
